Goal: Transaction & Acquisition: Purchase product/service

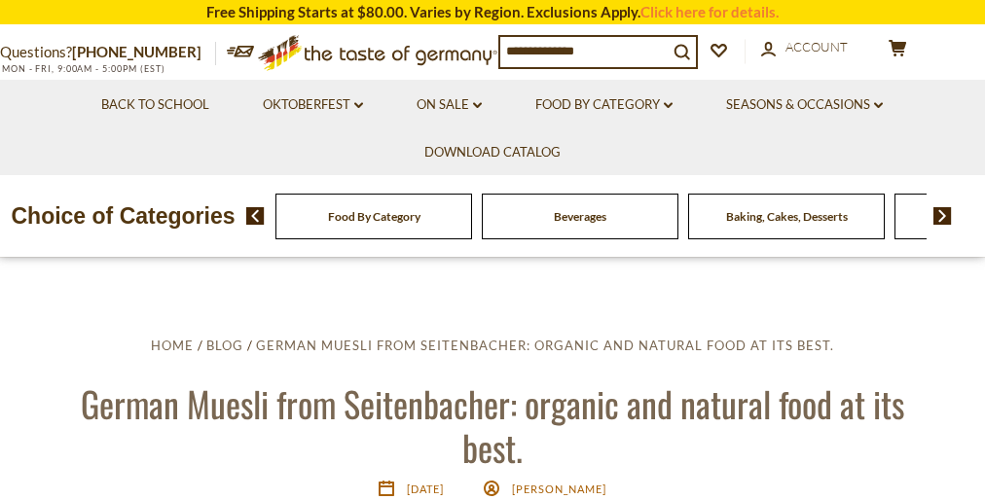
click at [472, 239] on div "Beverages" at bounding box center [373, 217] width 197 height 46
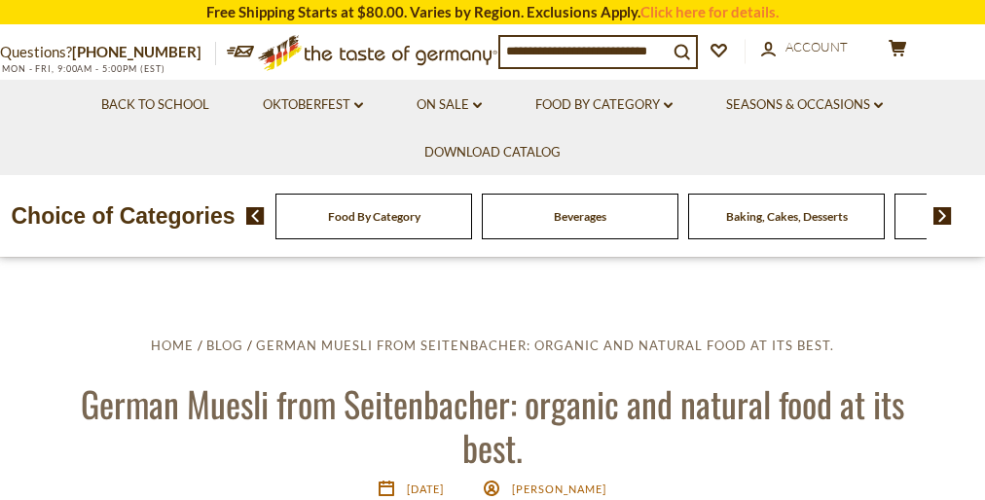
click at [472, 239] on div "Beverages" at bounding box center [373, 217] width 197 height 46
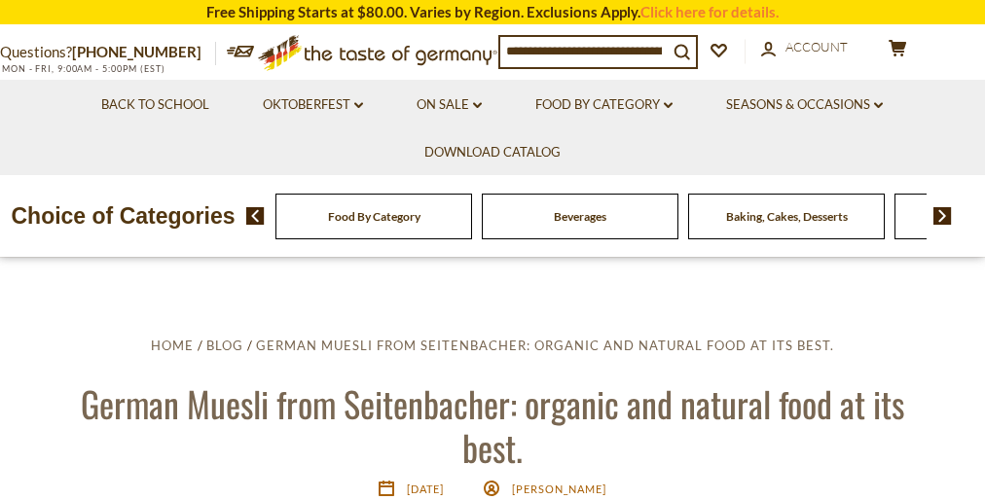
click at [472, 239] on div "Beverages" at bounding box center [373, 217] width 197 height 46
